Goal: Transaction & Acquisition: Purchase product/service

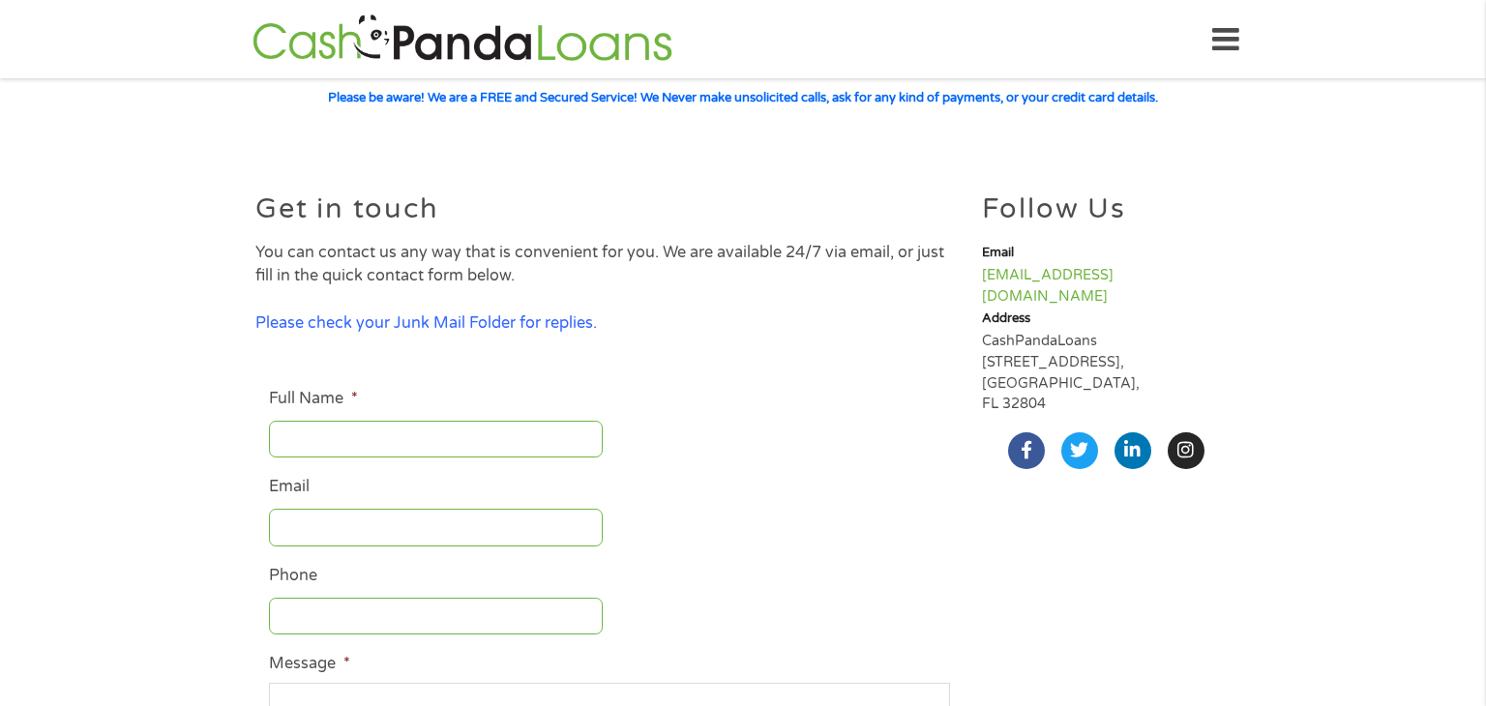
click at [285, 437] on input "Full Name *" at bounding box center [436, 439] width 334 height 37
type input "JENNIFER HILLEY"
type input "jennihilley91@gmail.com"
type input "2145512418"
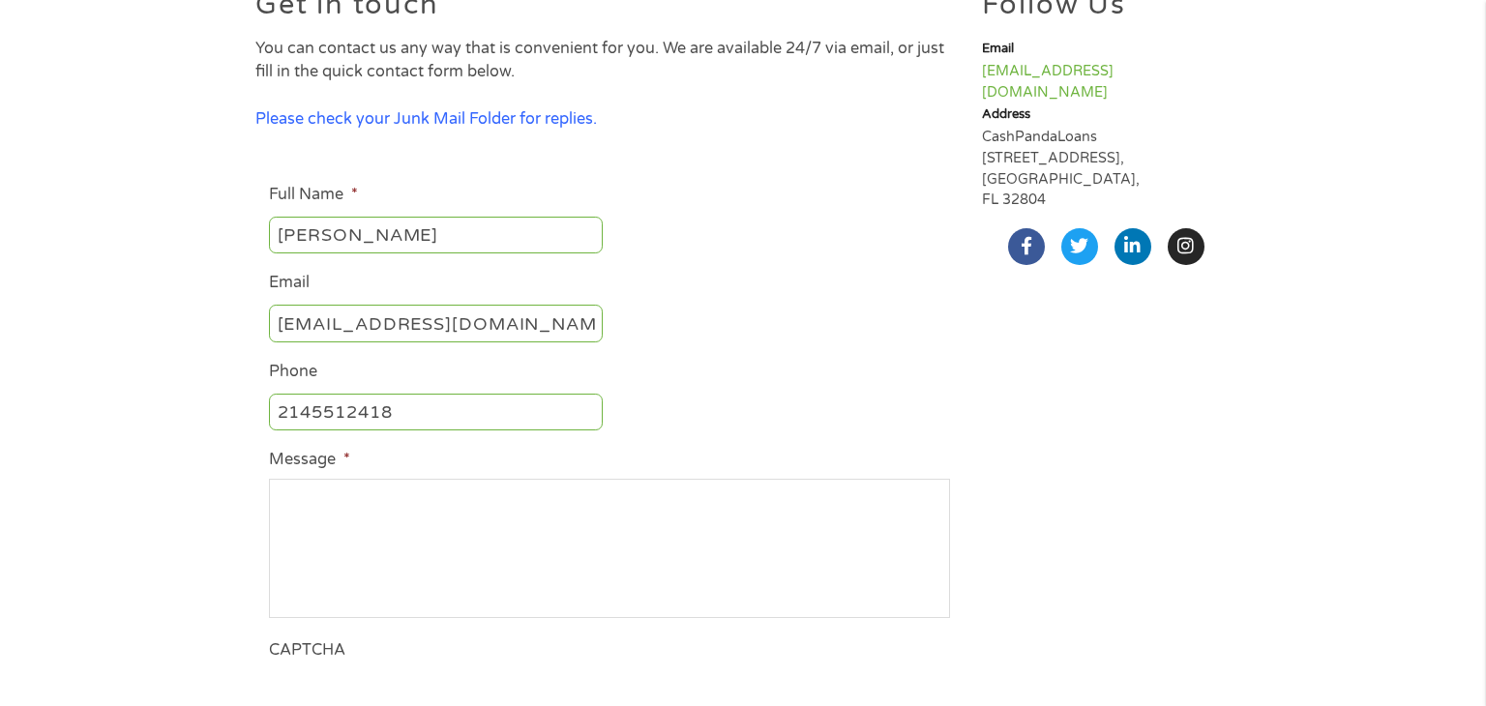
scroll to position [209, 0]
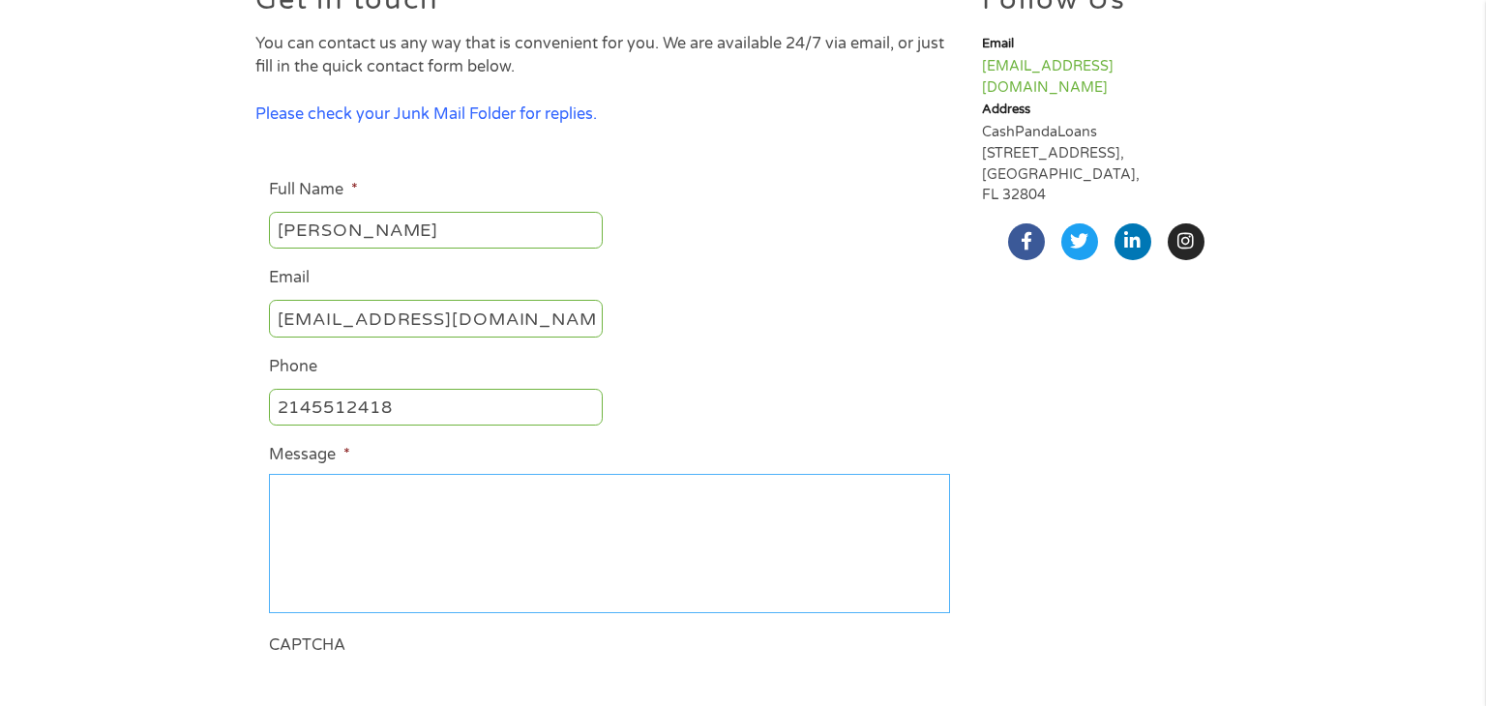
click at [397, 538] on textarea "Message *" at bounding box center [609, 543] width 681 height 139
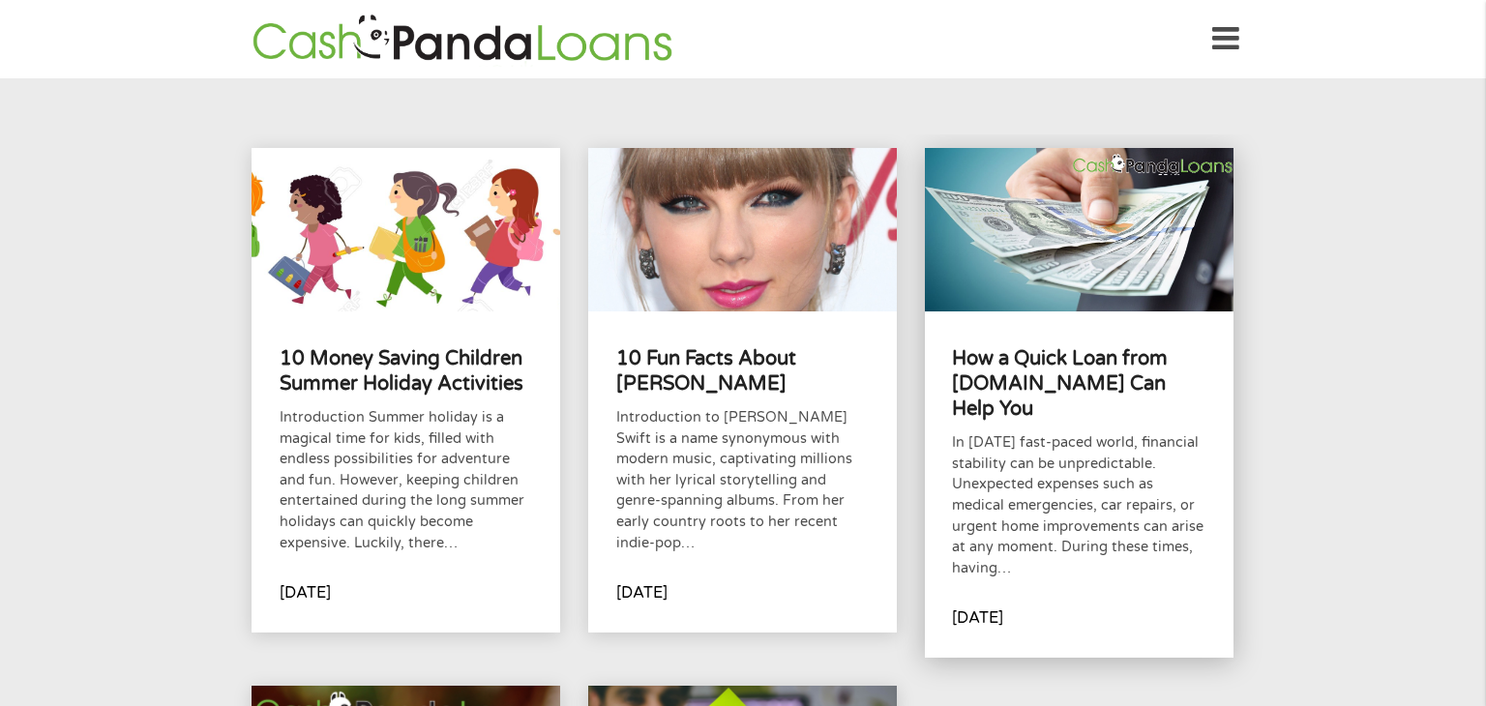
click at [937, 356] on div "How a Quick Loan from CashPandaLoans.com Can Help You In today's fast-paced wor…" at bounding box center [1079, 484] width 309 height 346
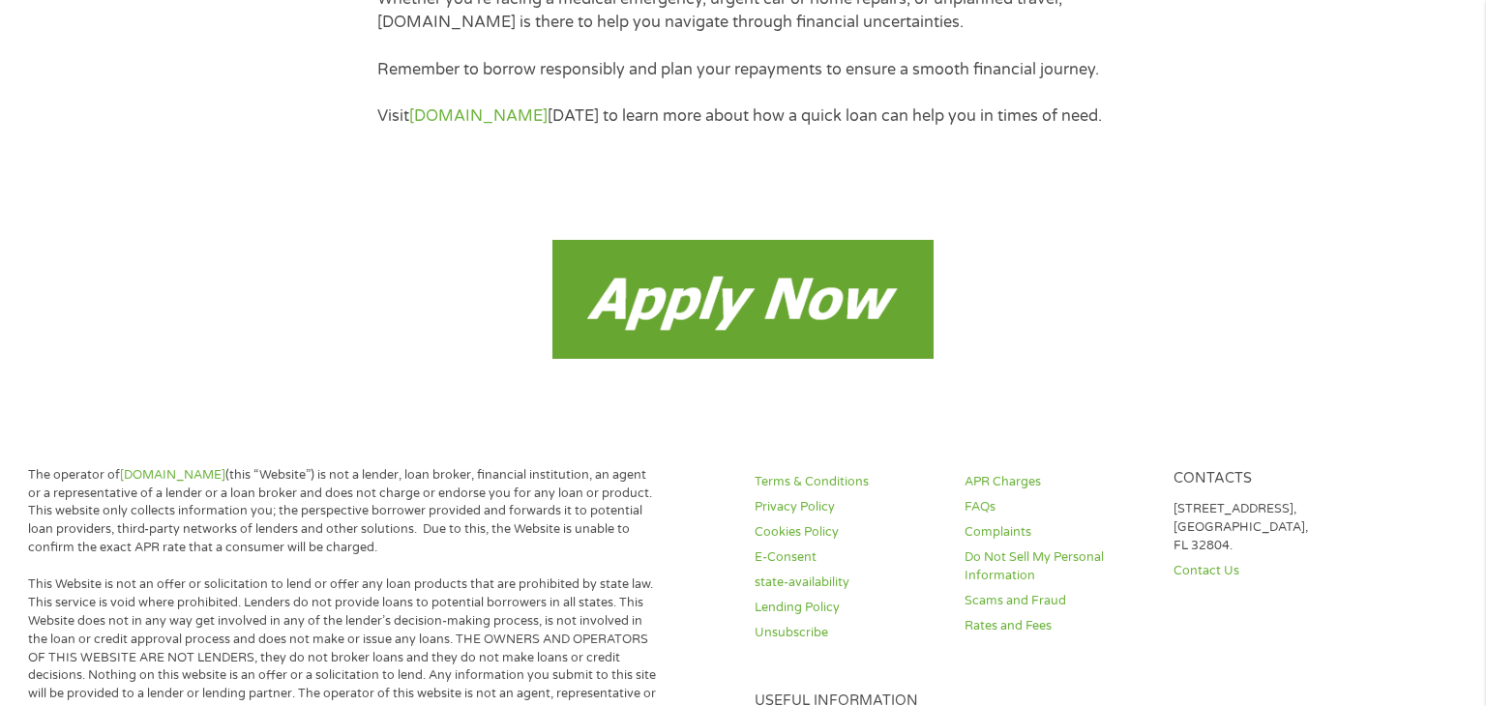
scroll to position [5405, 0]
click at [679, 336] on img at bounding box center [742, 298] width 381 height 119
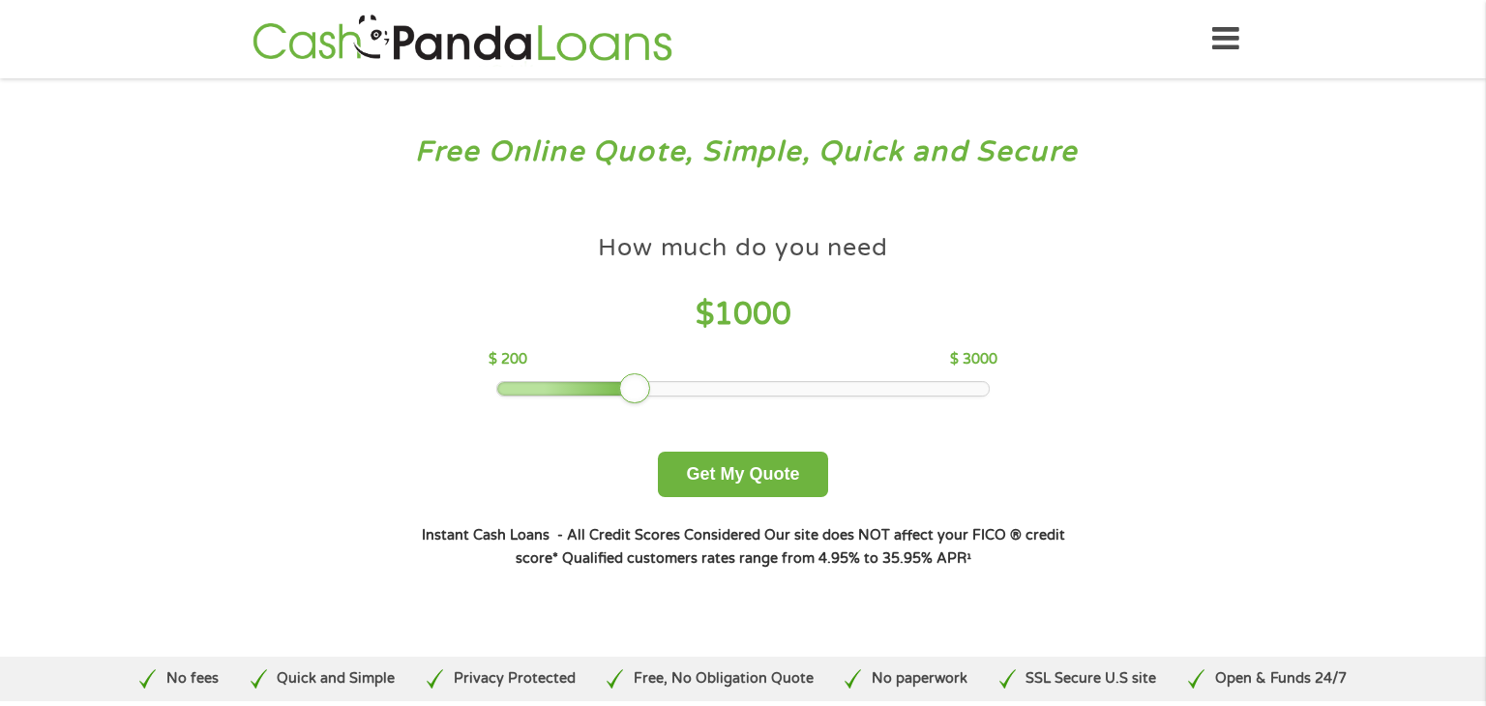
click at [719, 317] on span "1000" at bounding box center [752, 314] width 77 height 37
click at [804, 316] on h4 "$ 1000" at bounding box center [742, 315] width 508 height 40
drag, startPoint x: 624, startPoint y: 382, endPoint x: 810, endPoint y: 369, distance: 186.1
click at [810, 369] on div "How much do you need $ 1600 $ 200 $ 3000" at bounding box center [742, 310] width 508 height 172
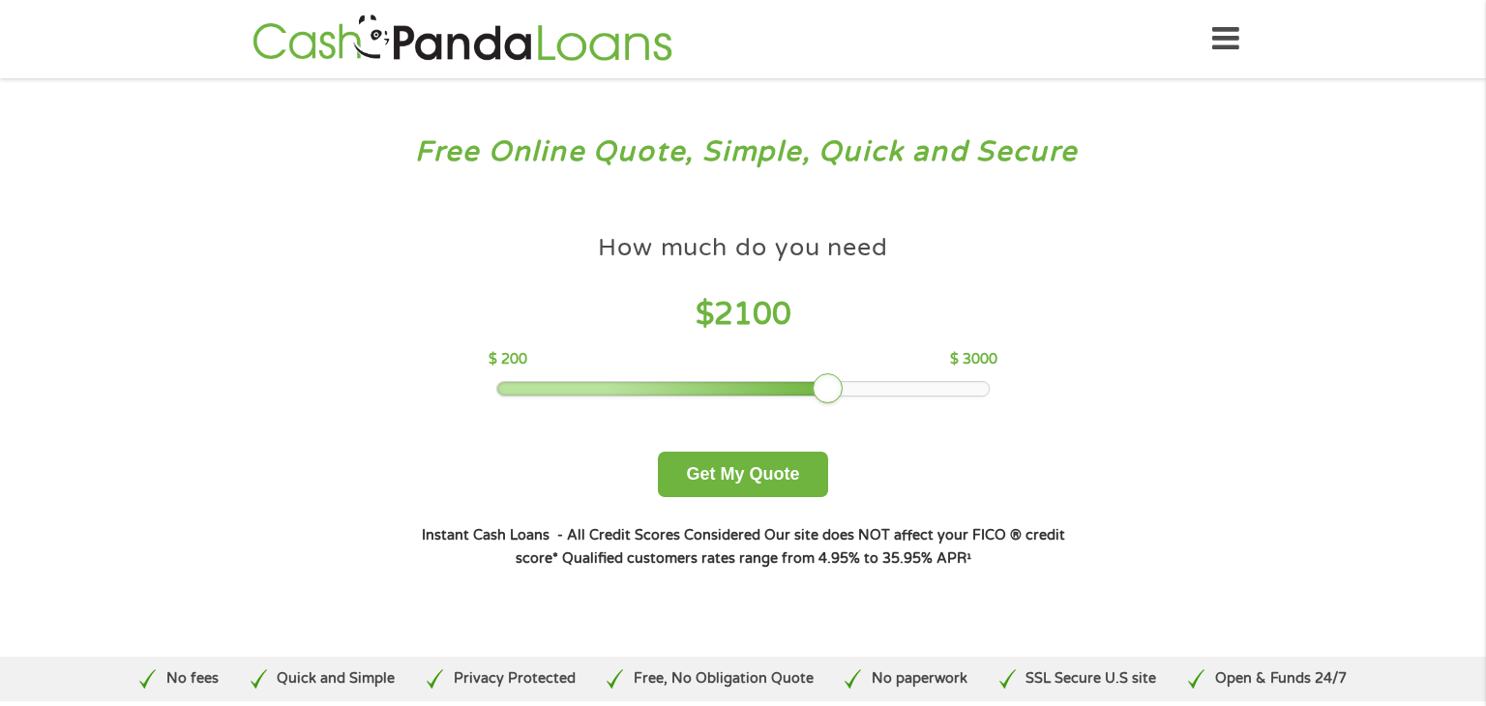
click at [979, 378] on div "How much do you need $ 2100 $ 200 $ 3000" at bounding box center [742, 310] width 508 height 172
